Goal: Use online tool/utility: Utilize a website feature to perform a specific function

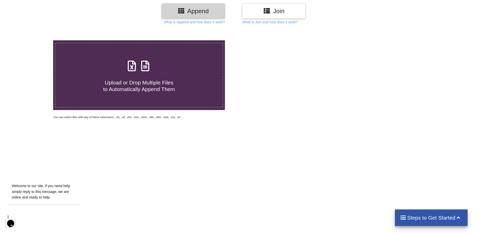
scroll to position [4, 0]
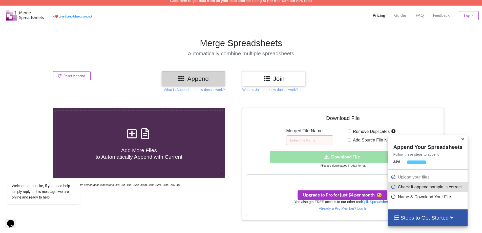
drag, startPoint x: 404, startPoint y: 115, endPoint x: 463, endPoint y: 139, distance: 63.8
click at [388, 139] on icon at bounding box center [462, 138] width 5 height 5
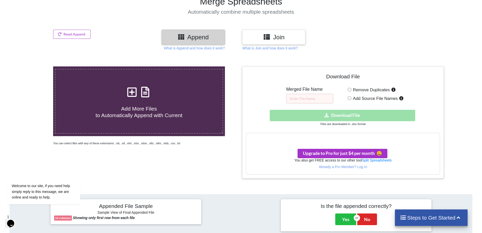
scroll to position [36, 0]
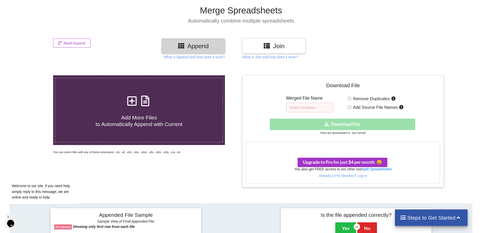
click at [313, 105] on input "text" at bounding box center [309, 108] width 47 height 10
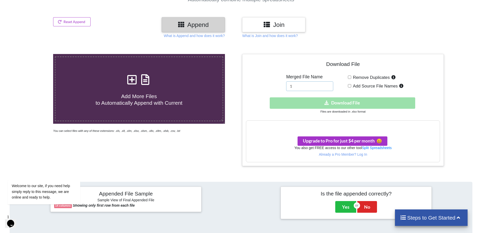
scroll to position [87, 0]
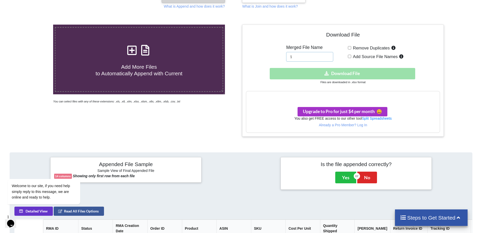
type input "1"
click at [176, 118] on div "Add More Files to Automatically Append with Current You can select files with a…" at bounding box center [139, 81] width 204 height 112
drag, startPoint x: 26, startPoint y: 94, endPoint x: 51, endPoint y: 109, distance: 29.5
click at [26, 94] on div at bounding box center [16, 81] width 41 height 112
click at [26, 119] on div at bounding box center [16, 81] width 41 height 112
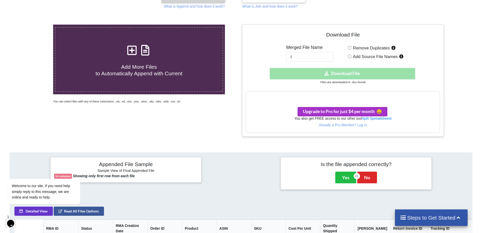
click at [27, 46] on div at bounding box center [16, 81] width 41 height 112
click at [33, 58] on div at bounding box center [16, 81] width 41 height 112
click at [77, 131] on div "Add More Files to Automatically Append with Current You can select files with a…" at bounding box center [139, 81] width 204 height 112
click at [27, 69] on div at bounding box center [16, 81] width 41 height 112
click at [19, 53] on div at bounding box center [16, 81] width 41 height 112
